Goal: Navigation & Orientation: Find specific page/section

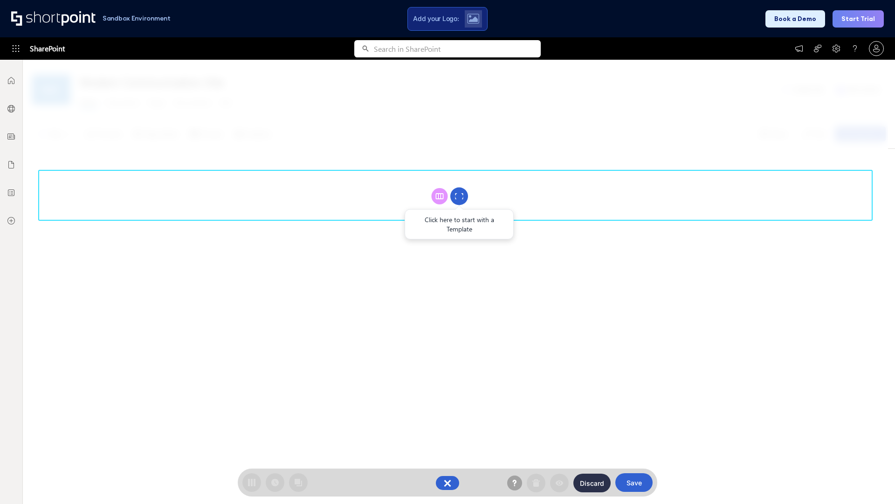
click at [459, 196] on circle at bounding box center [459, 196] width 18 height 18
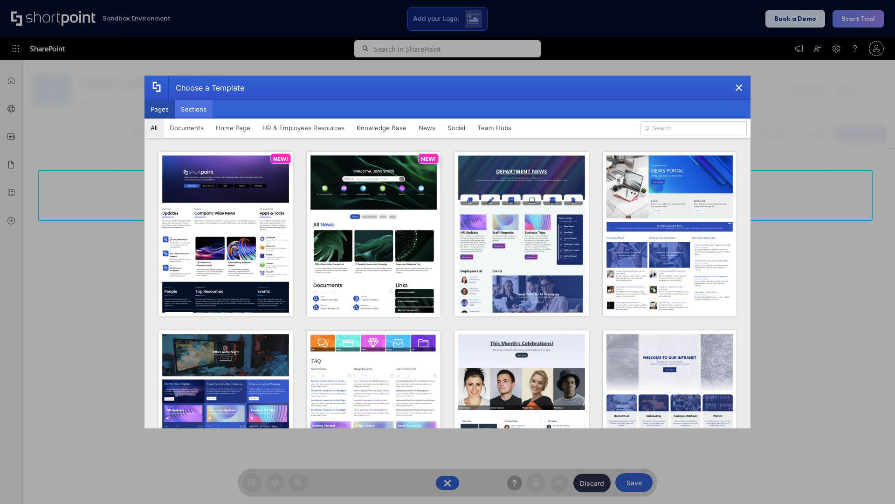
click at [193, 109] on button "Sections" at bounding box center [194, 109] width 38 height 19
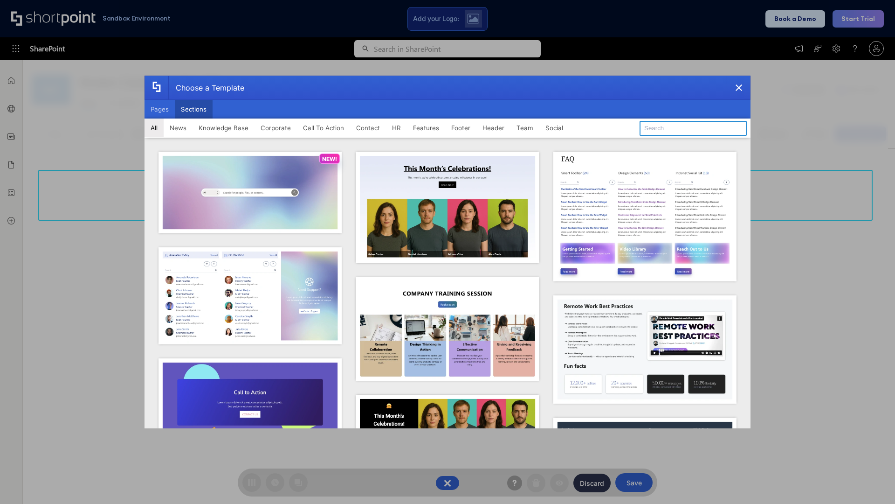
type input "Quick Links"
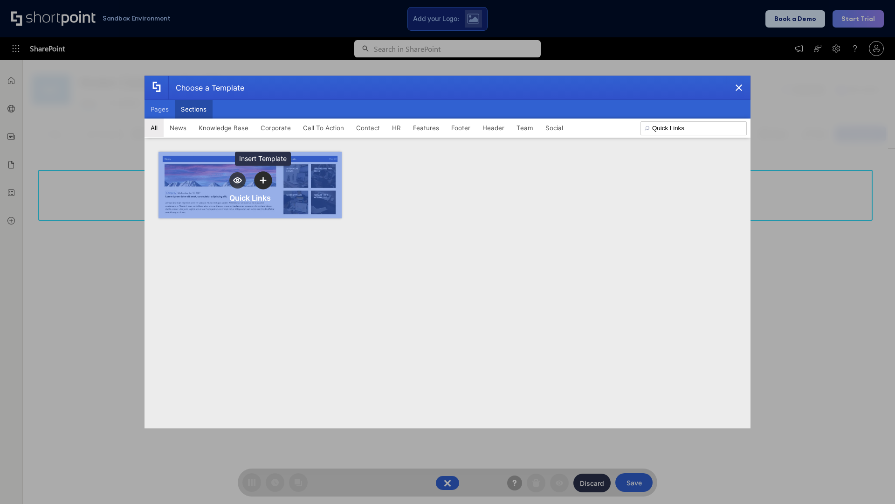
click at [263, 180] on icon "template selector" at bounding box center [263, 180] width 7 height 7
